Goal: Information Seeking & Learning: Learn about a topic

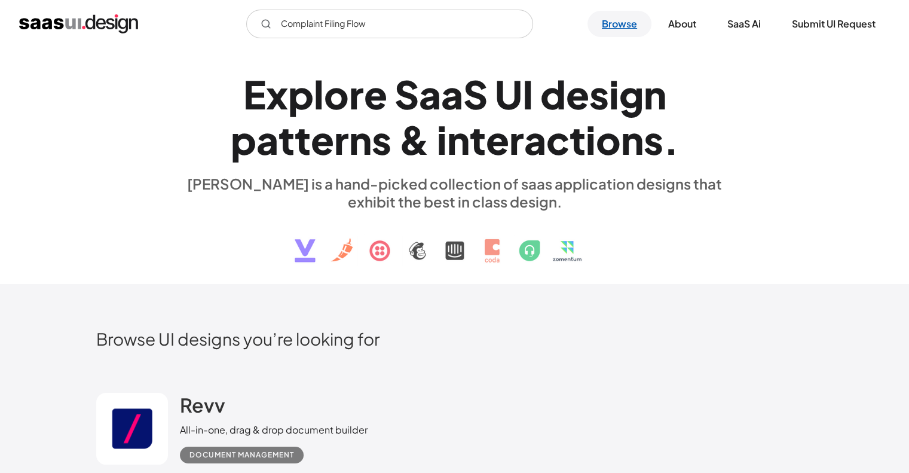
click at [609, 26] on link "Browse" at bounding box center [619, 24] width 64 height 26
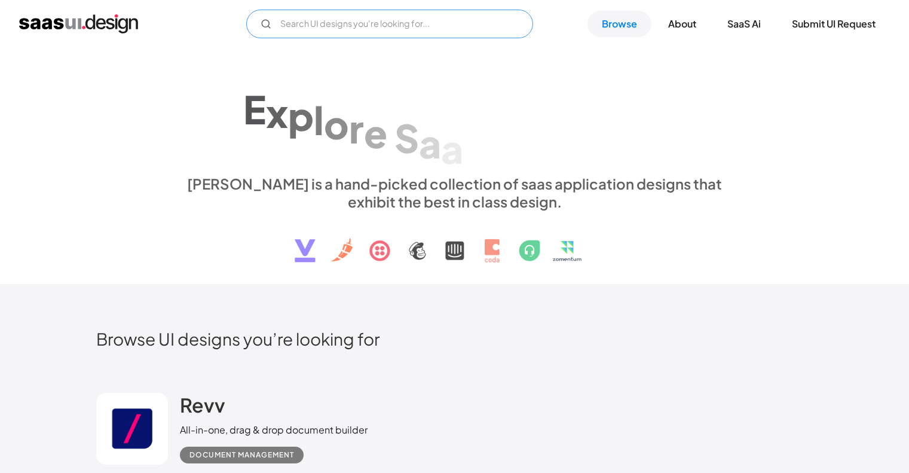
click at [397, 26] on input "Email Form" at bounding box center [389, 24] width 287 height 29
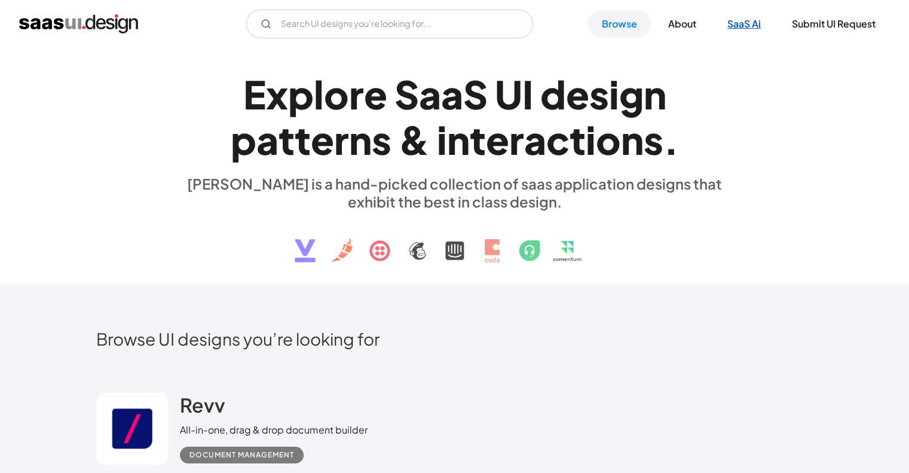
click at [741, 21] on link "SaaS Ai" at bounding box center [744, 24] width 62 height 26
click at [397, 14] on input "Email Form" at bounding box center [389, 24] width 287 height 29
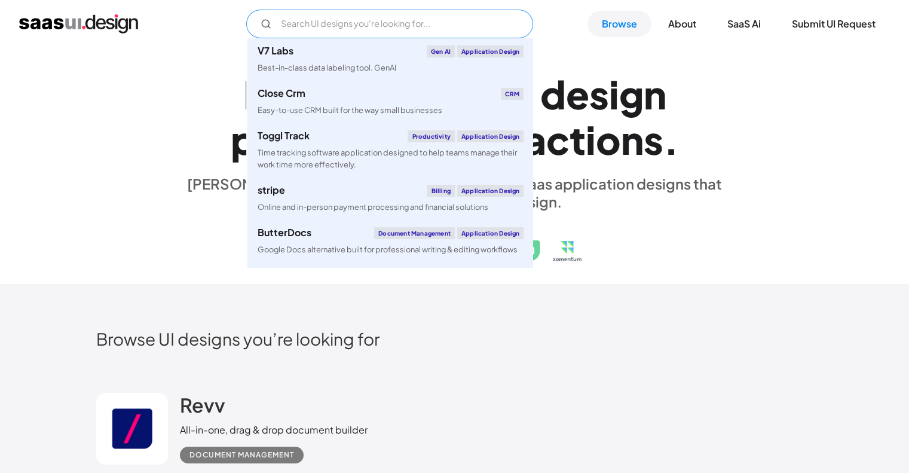
paste input "Discrimination"
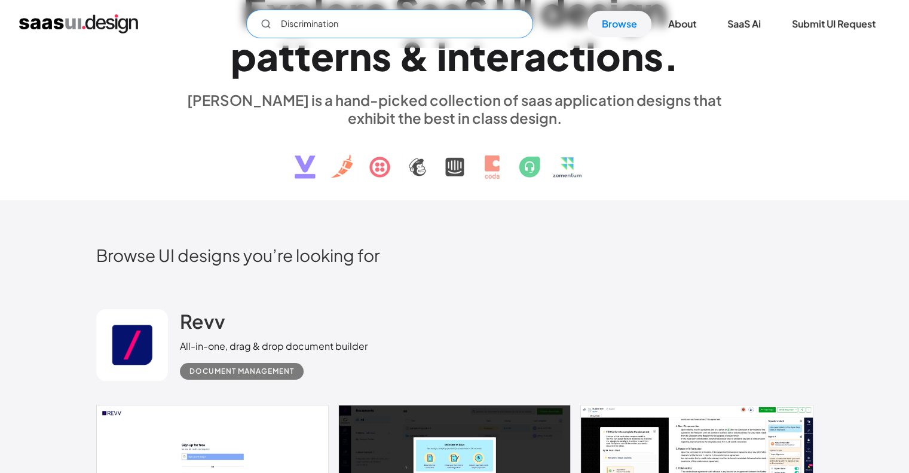
scroll to position [84, 0]
type input "Discrimination"
click at [683, 28] on link "About" at bounding box center [682, 24] width 57 height 26
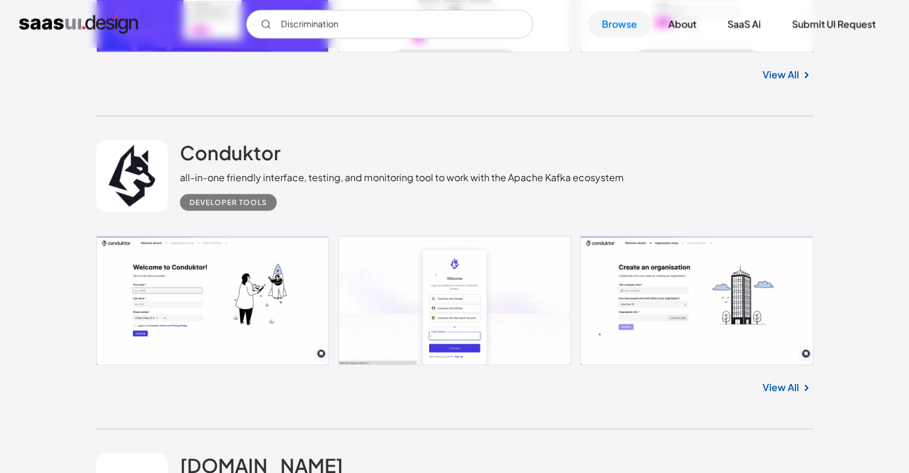
scroll to position [20447, 0]
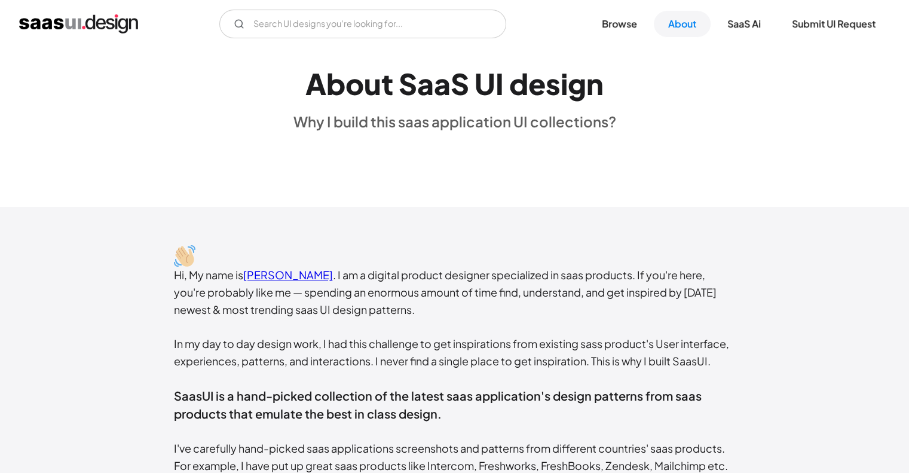
scroll to position [47, 0]
